Goal: Complete application form

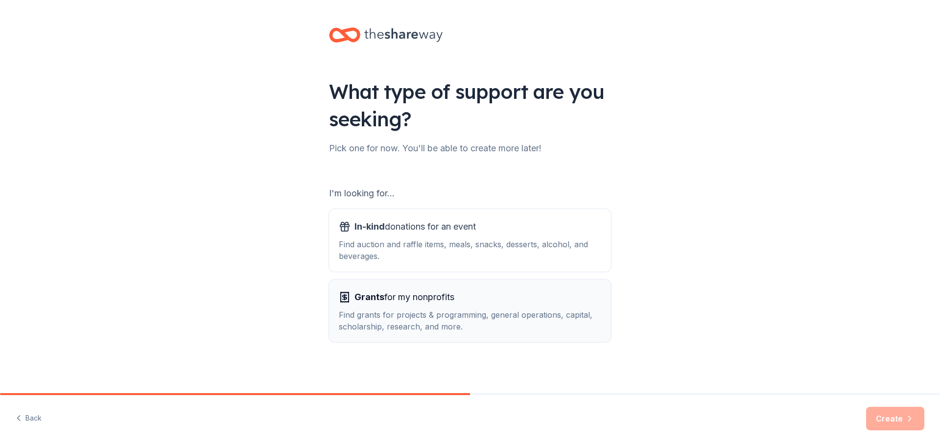
click at [434, 297] on span "Grants for my nonprofits" at bounding box center [404, 297] width 100 height 16
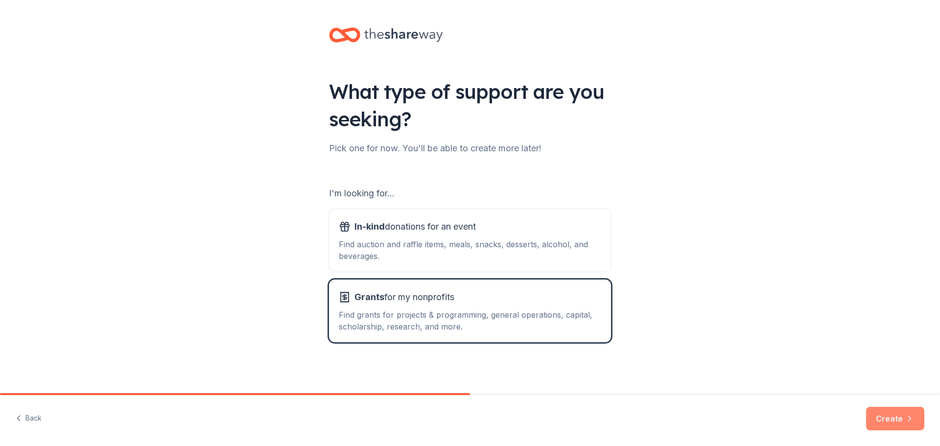
click at [892, 425] on button "Create" at bounding box center [895, 418] width 58 height 23
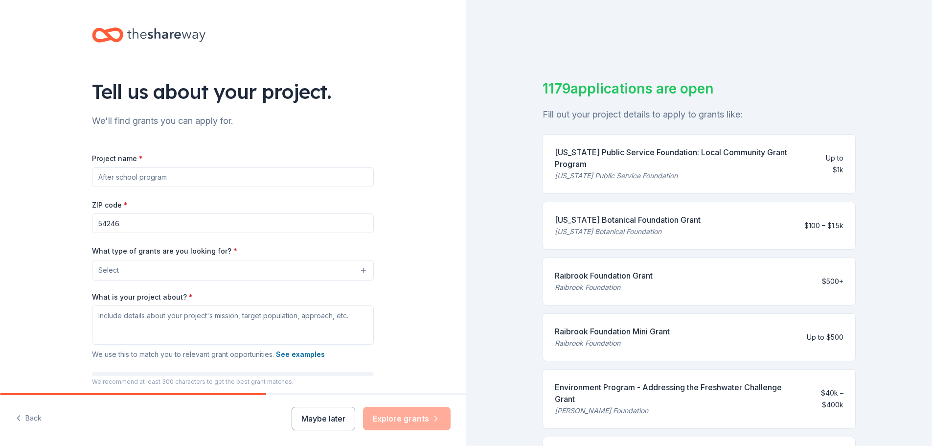
click at [239, 175] on input "Project name *" at bounding box center [233, 177] width 282 height 20
type input "[PERSON_NAME][GEOGRAPHIC_DATA]"
click at [226, 269] on button "Select" at bounding box center [235, 270] width 282 height 21
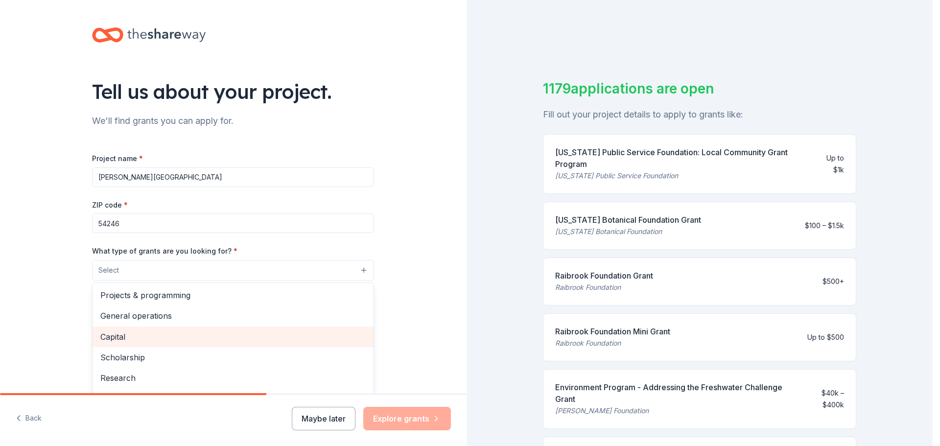
click at [139, 336] on span "Capital" at bounding box center [232, 336] width 265 height 13
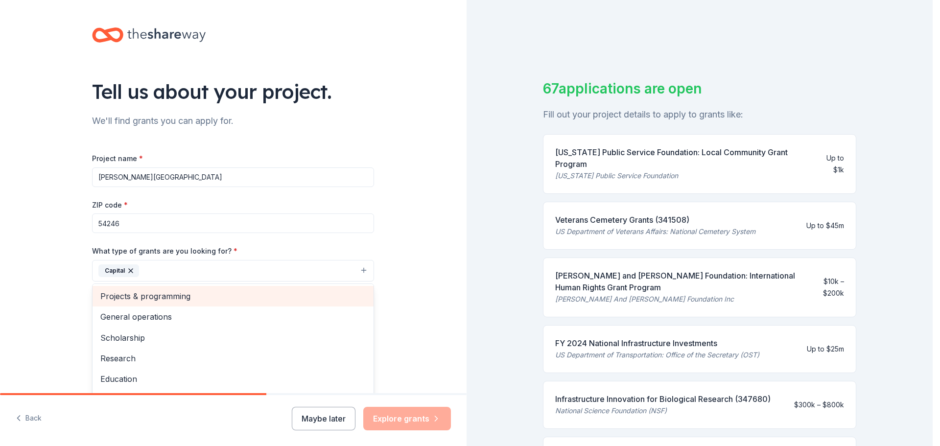
click at [141, 291] on span "Projects & programming" at bounding box center [232, 296] width 265 height 13
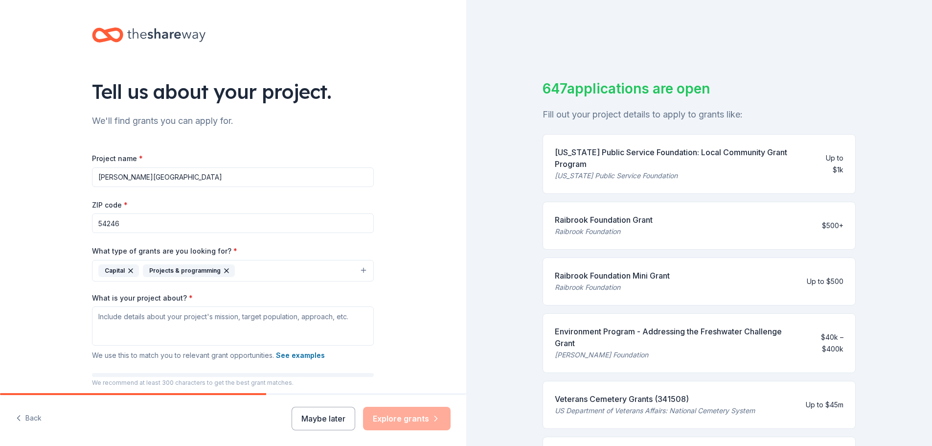
click at [223, 267] on icon "button" at bounding box center [227, 271] width 8 height 8
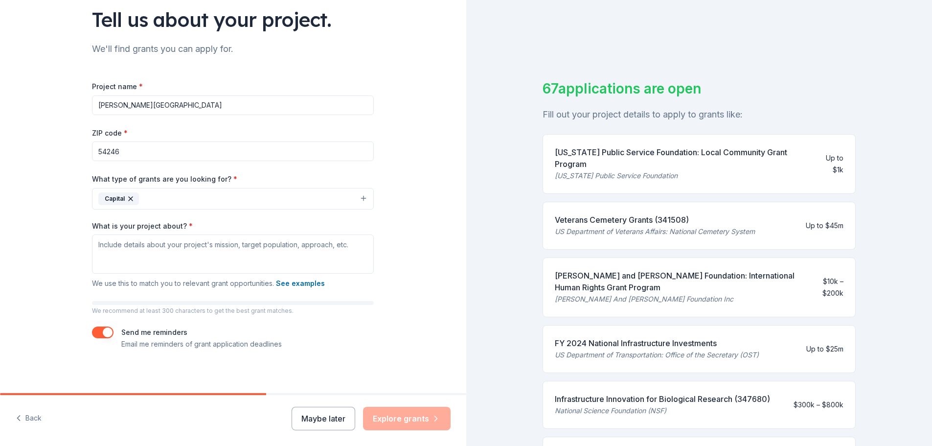
scroll to position [76, 0]
